Goal: Find contact information: Find contact information

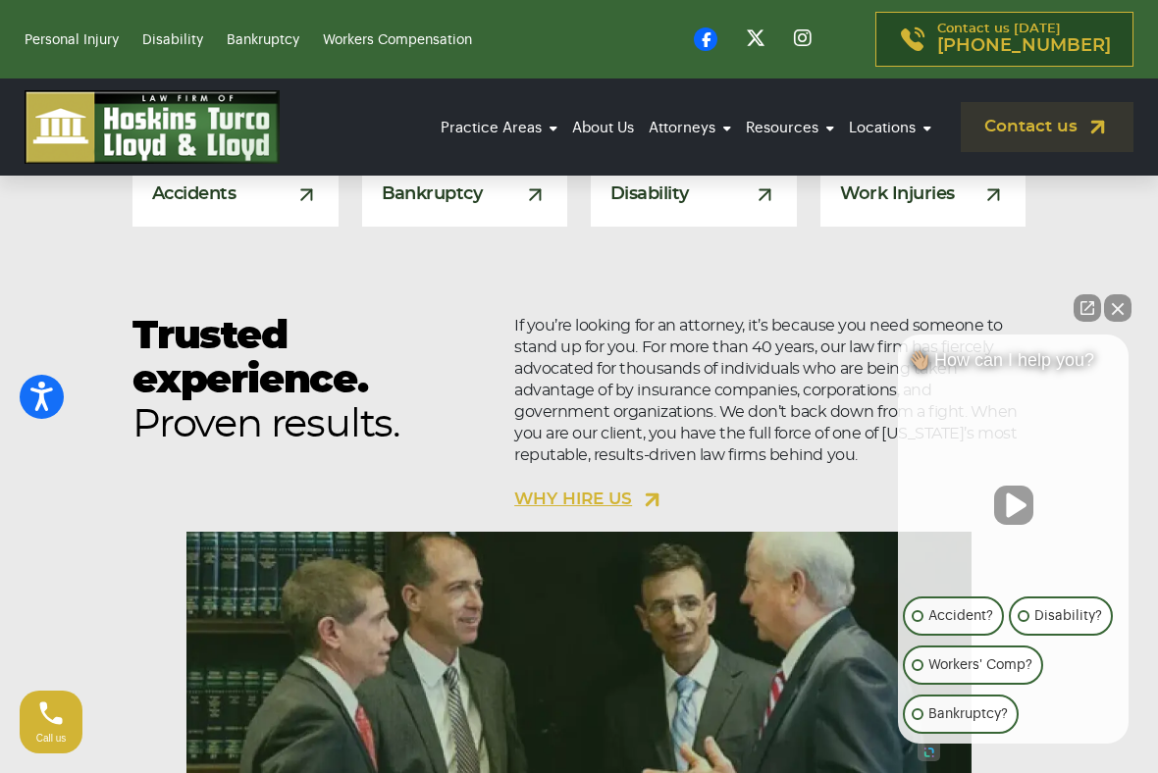
scroll to position [1728, 0]
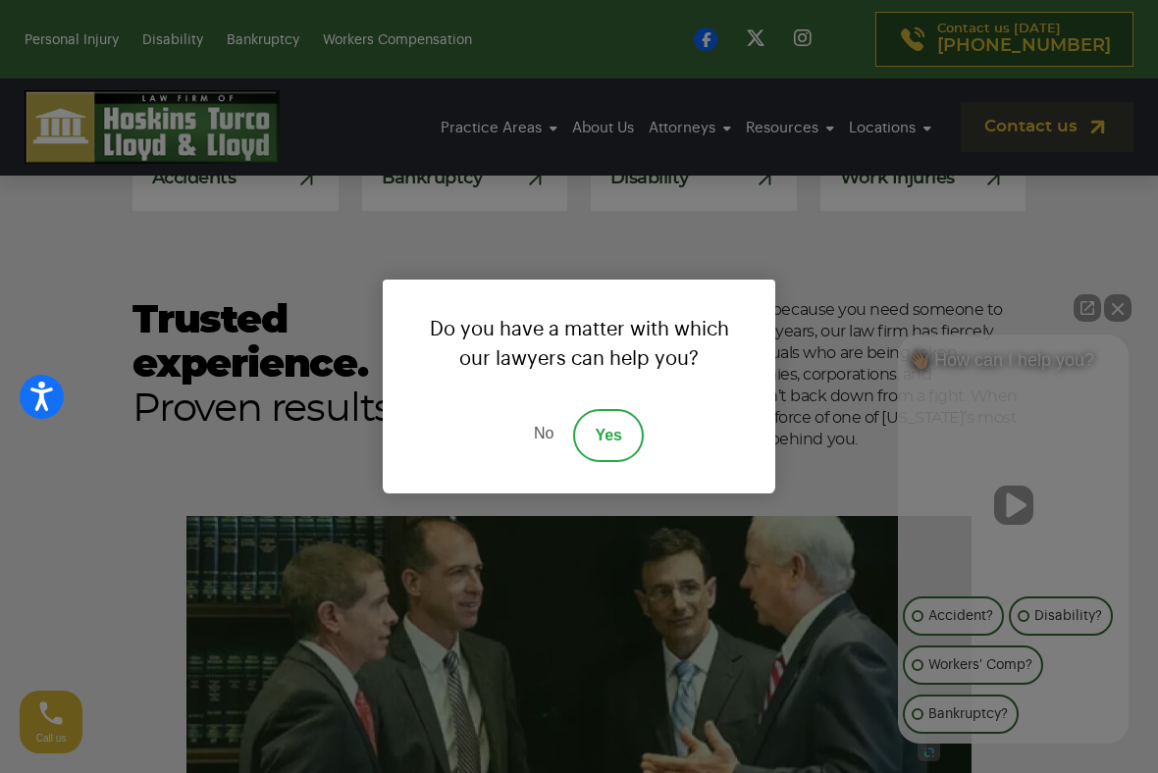
click at [576, 634] on div "Do you have a matter with which our lawyers can help you? No Yes" at bounding box center [579, 386] width 1158 height 773
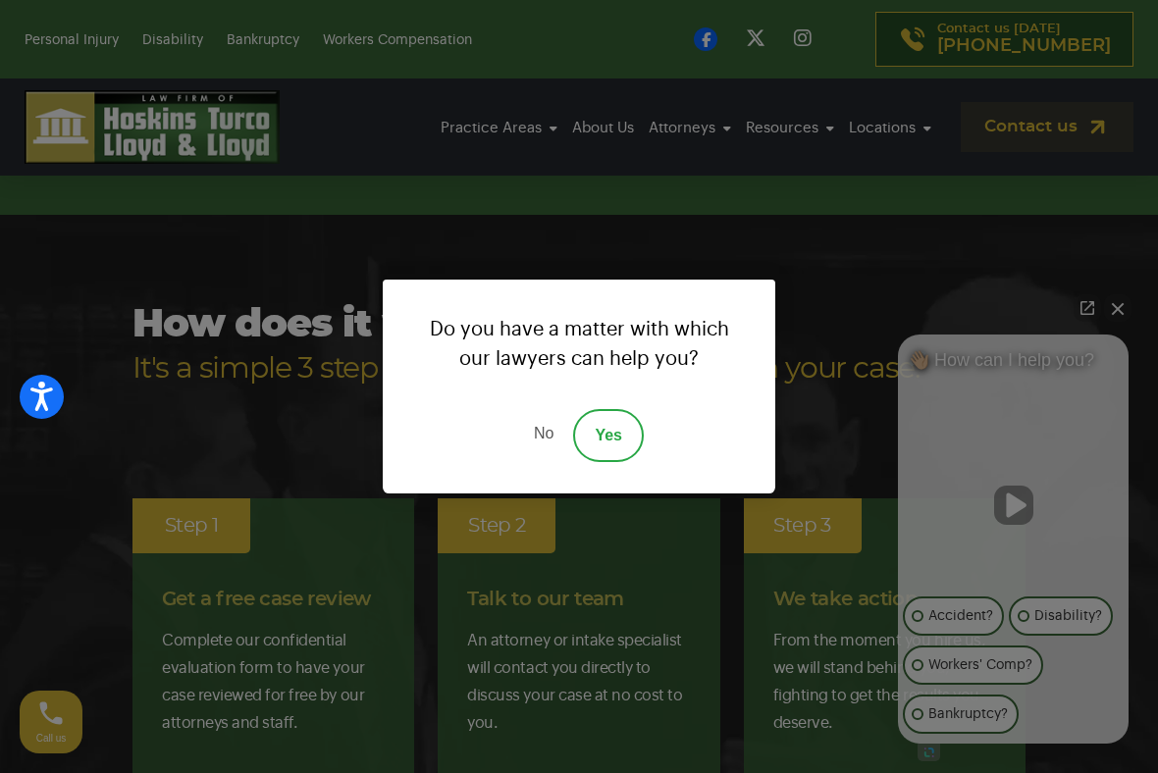
scroll to position [3428, 0]
click at [493, 121] on div "Do you have a matter with which our lawyers can help you? No Yes" at bounding box center [579, 386] width 1158 height 773
click at [602, 133] on div "Do you have a matter with which our lawyers can help you? No Yes" at bounding box center [579, 386] width 1158 height 773
click at [612, 100] on div "Do you have a matter with which our lawyers can help you? No Yes" at bounding box center [579, 386] width 1158 height 773
click at [71, 30] on div "Do you have a matter with which our lawyers can help you? No Yes" at bounding box center [579, 386] width 1158 height 773
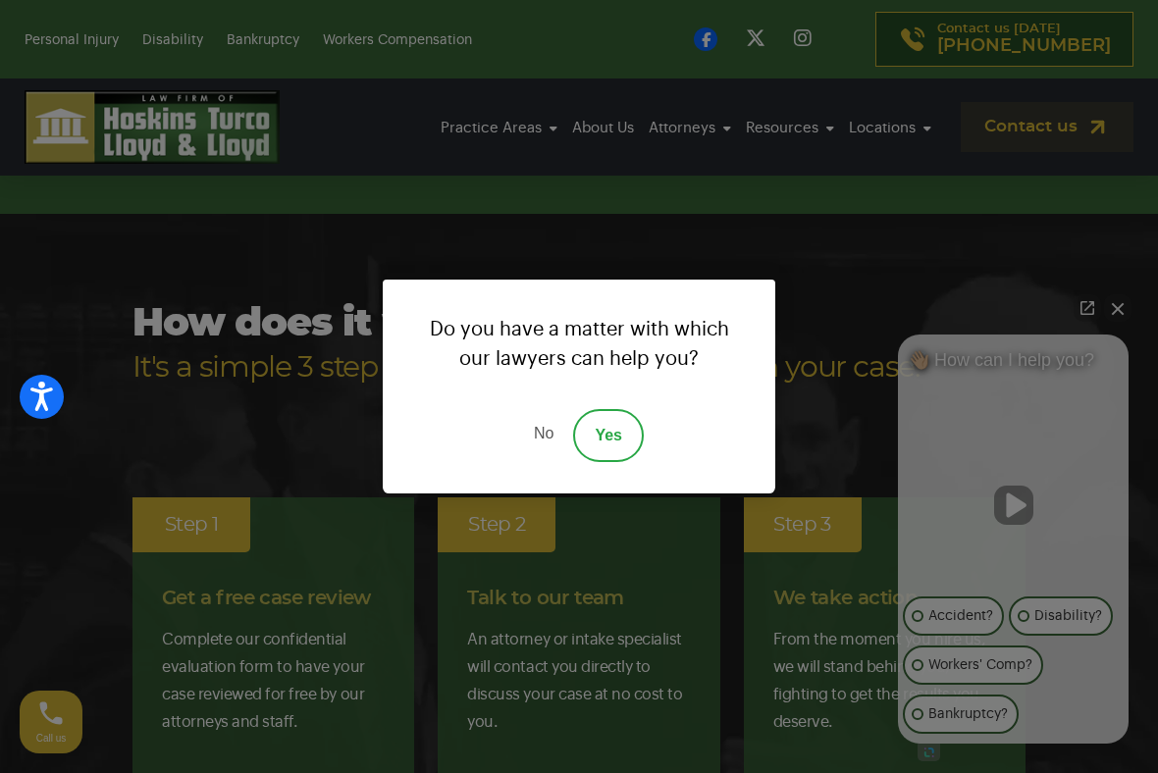
click at [84, 40] on div "Do you have a matter with which our lawyers can help you? No Yes" at bounding box center [579, 386] width 1158 height 773
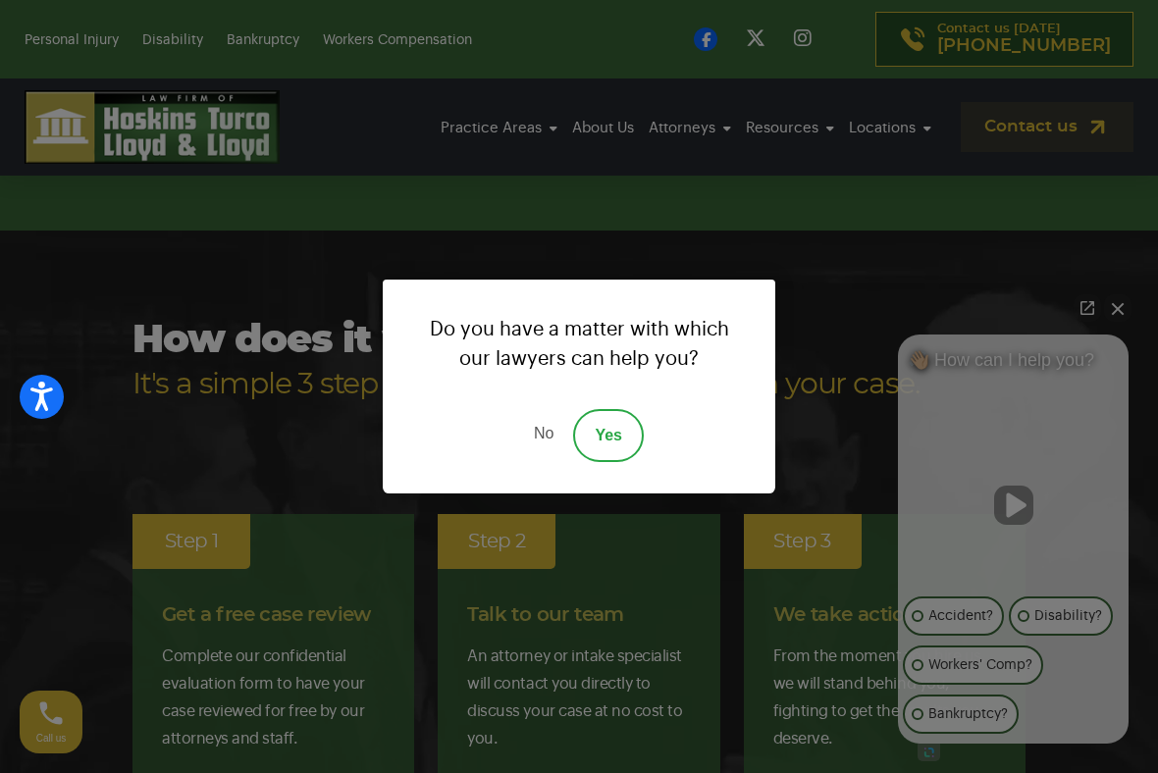
scroll to position [3398, 0]
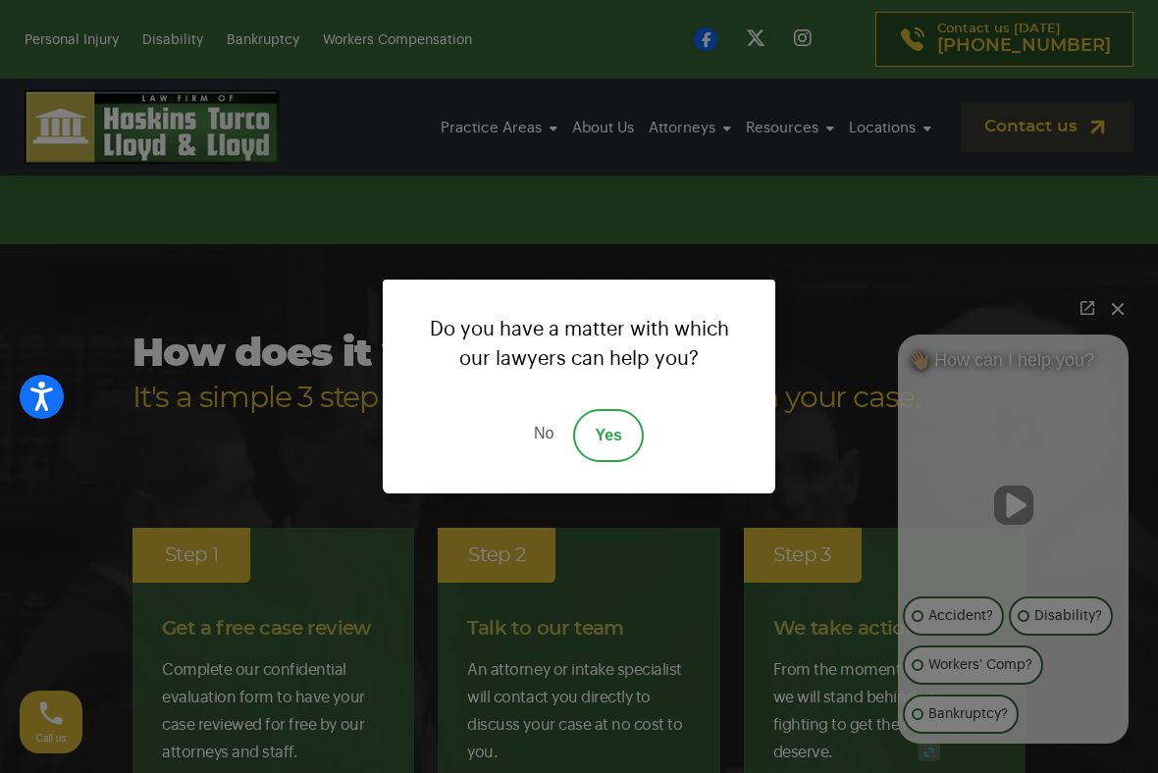
click at [1133, 307] on div "Do you have a matter with which our lawyers can help you? No Yes" at bounding box center [579, 386] width 1158 height 773
click at [1136, 319] on div "Do you have a matter with which our lawyers can help you? No Yes" at bounding box center [579, 386] width 1158 height 773
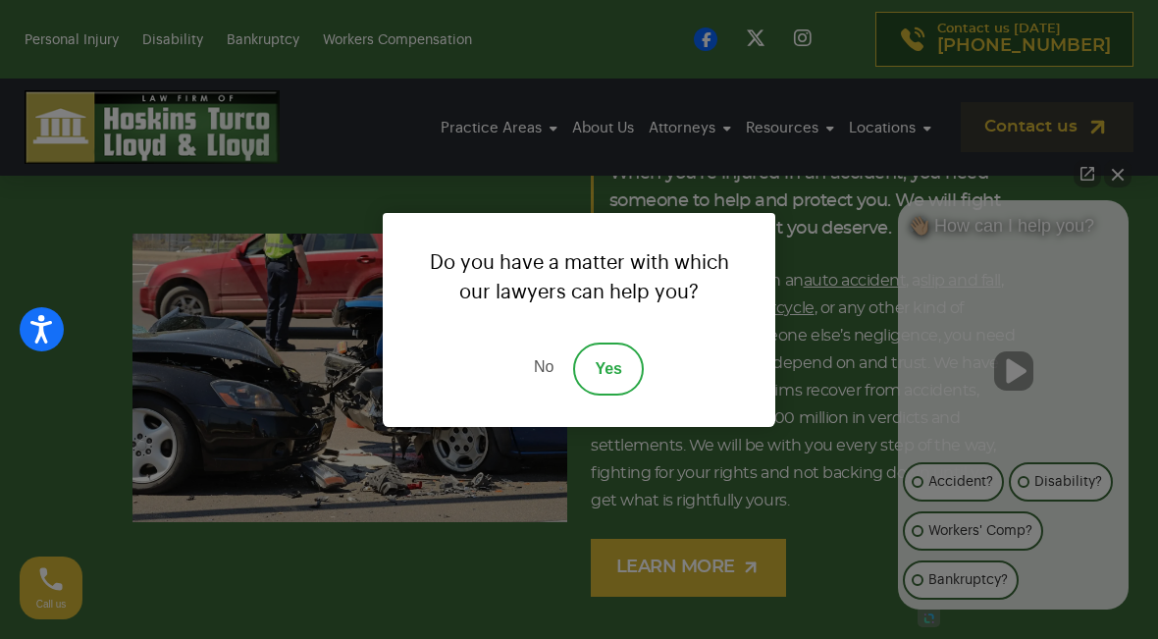
scroll to position [2942, 0]
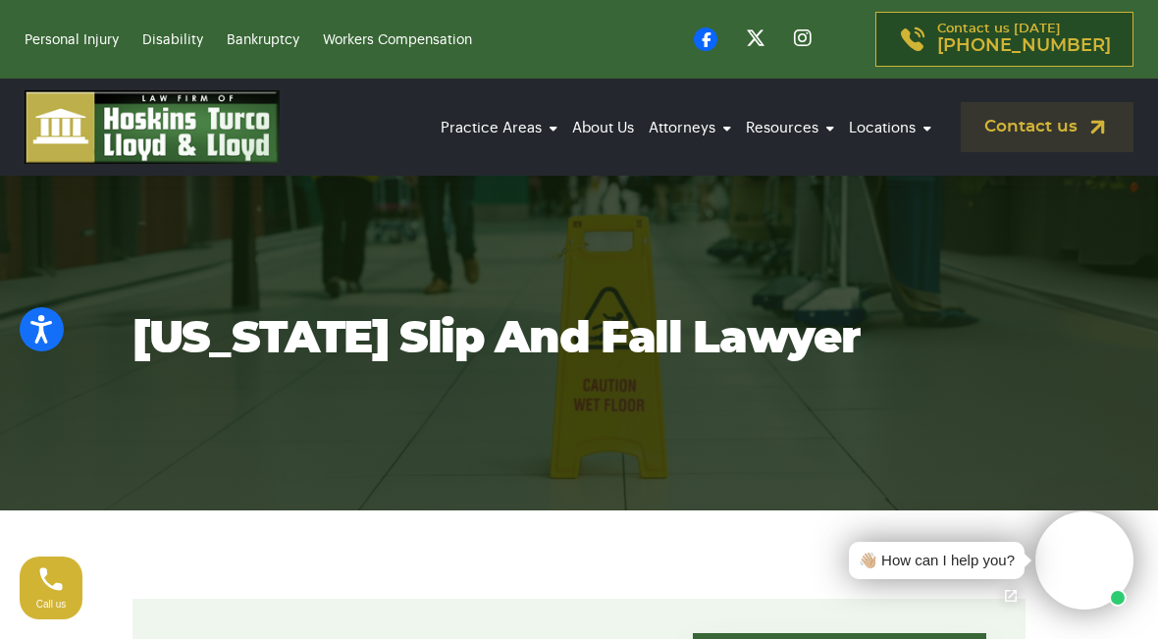
click at [454, 369] on link "Slip and Fall" at bounding box center [464, 390] width 196 height 43
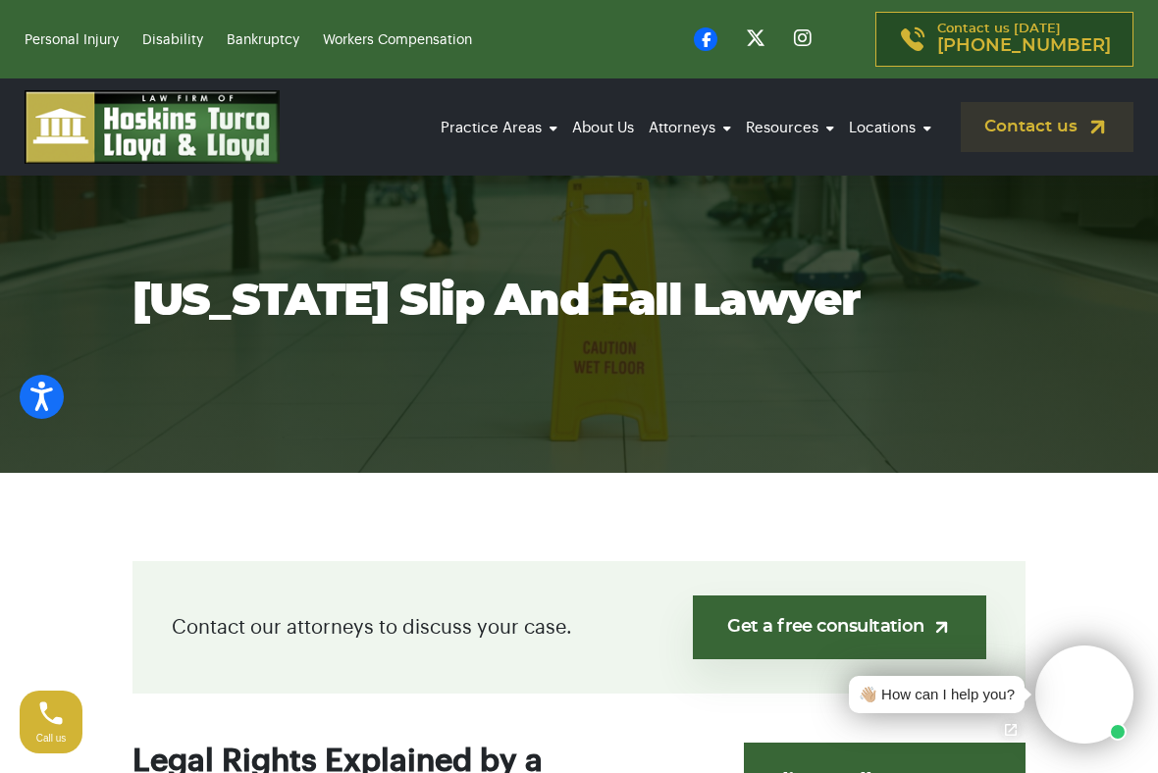
scroll to position [36, 0]
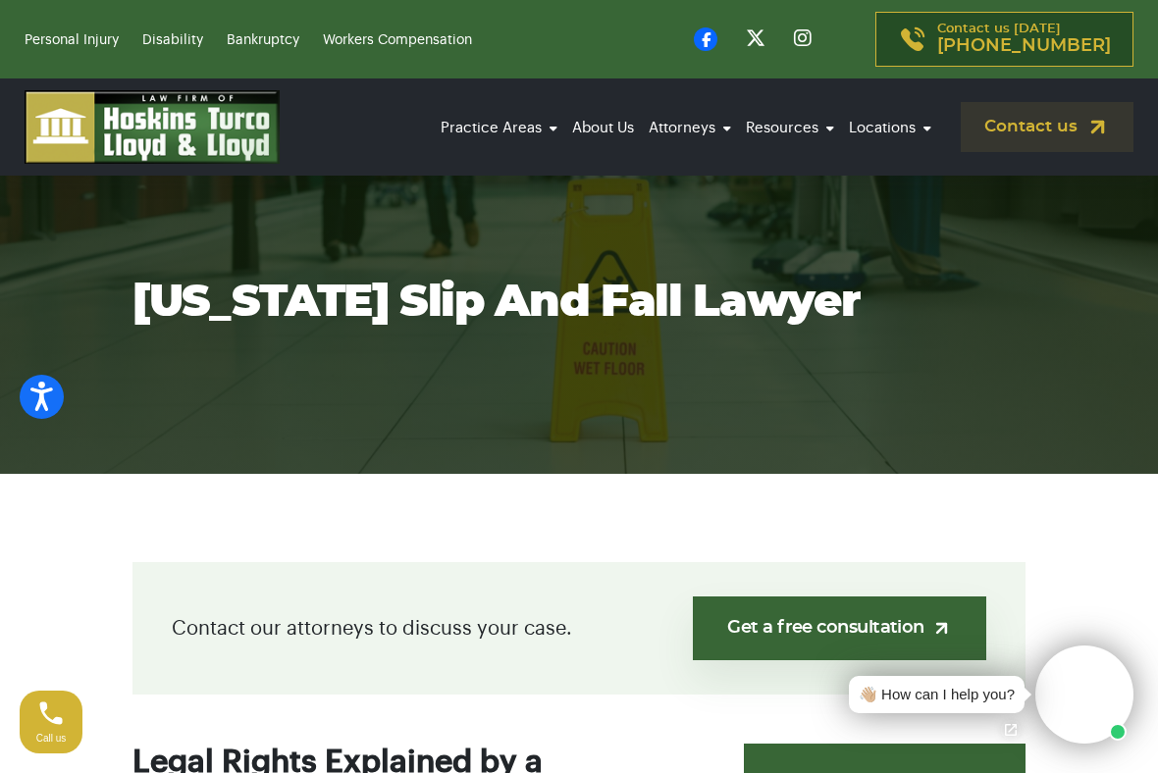
click at [685, 387] on section "[US_STATE] Slip and Fall Lawyer" at bounding box center [579, 301] width 1158 height 343
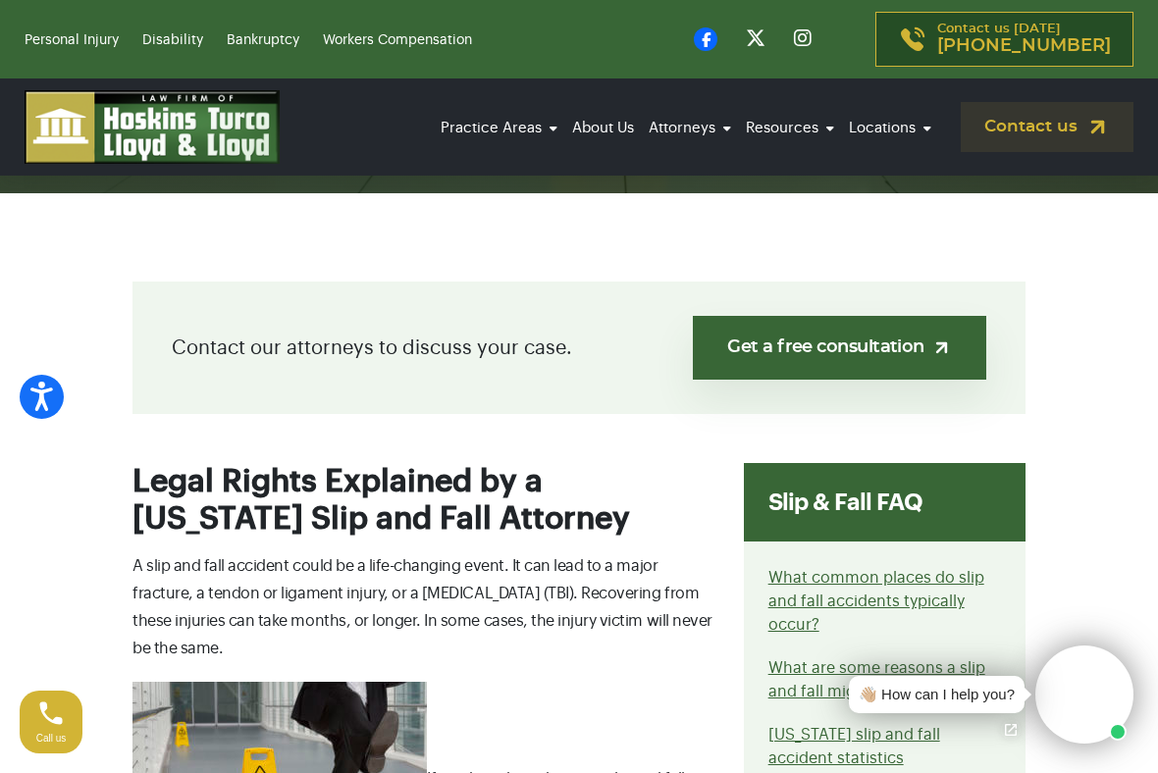
scroll to position [326, 0]
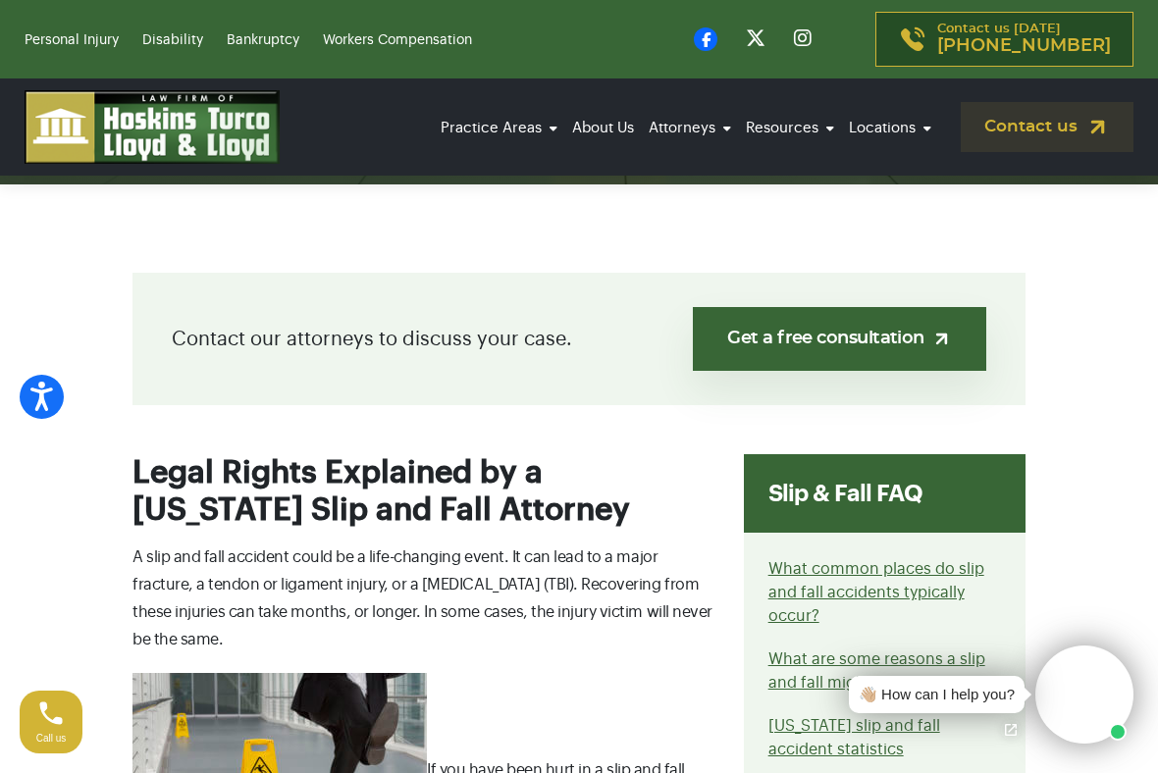
click at [1095, 638] on video at bounding box center [1084, 695] width 98 height 98
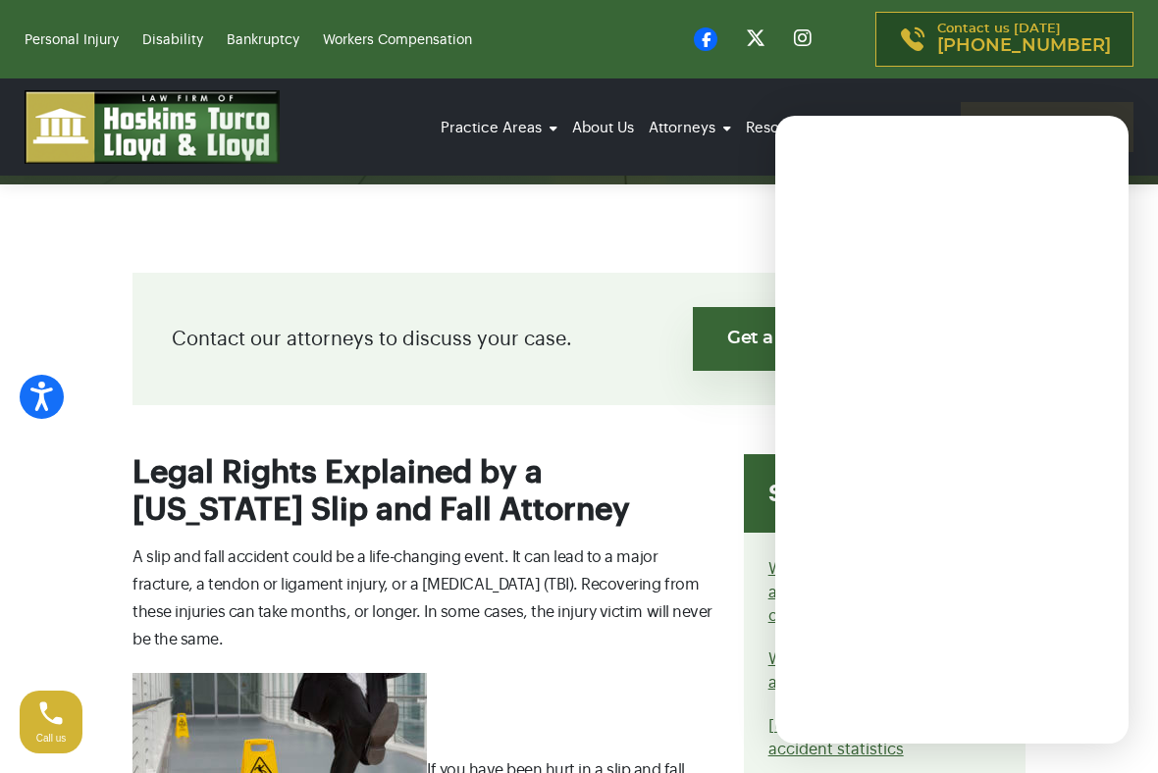
click at [519, 316] on div "Contact our attorneys to discuss your case. Get a free consultation" at bounding box center [578, 339] width 893 height 132
click at [565, 311] on div "Contact our attorneys to discuss your case. Get a free consultation" at bounding box center [578, 339] width 893 height 132
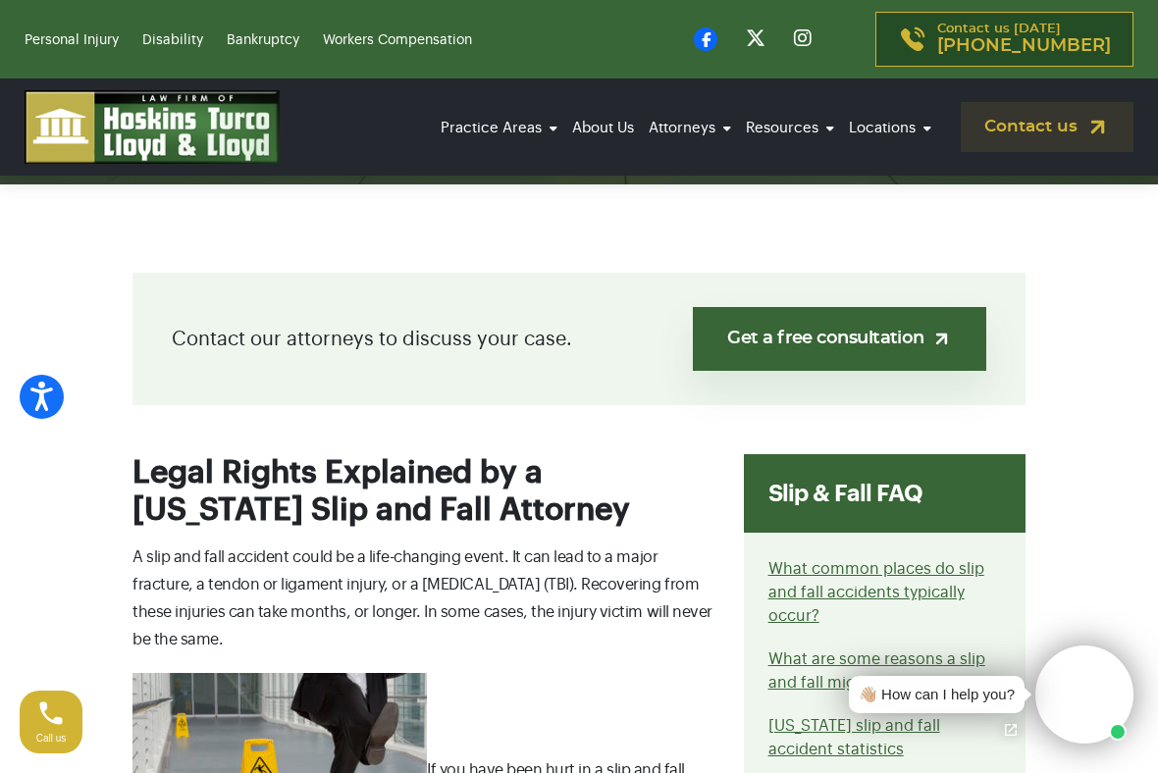
click at [600, 136] on link "About Us" at bounding box center [603, 128] width 72 height 54
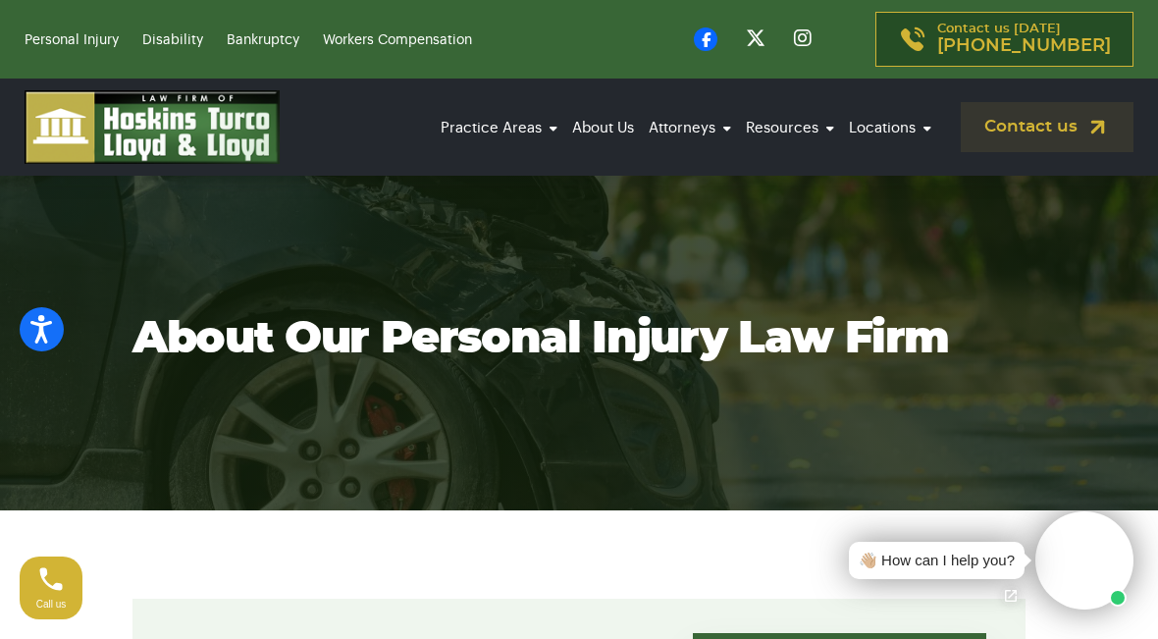
click at [1054, 129] on link "Contact us" at bounding box center [1047, 127] width 173 height 50
